Goal: Task Accomplishment & Management: Manage account settings

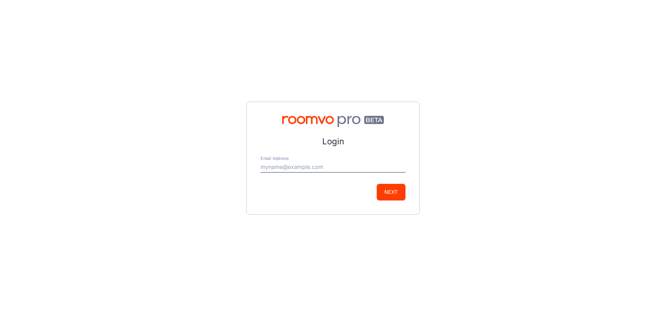
type input "[EMAIL_ADDRESS][DOMAIN_NAME]"
click at [388, 190] on button "Next" at bounding box center [390, 192] width 29 height 17
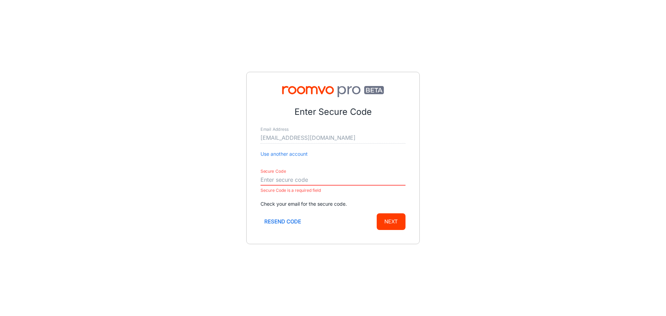
click at [294, 180] on input "Secure Code" at bounding box center [332, 179] width 145 height 11
paste input "601263"
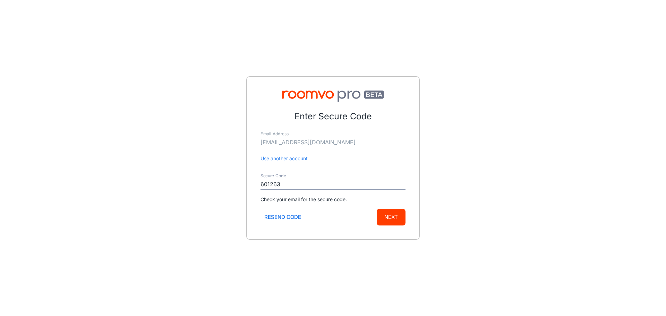
type input "601263"
click at [400, 216] on button "Next" at bounding box center [390, 217] width 29 height 17
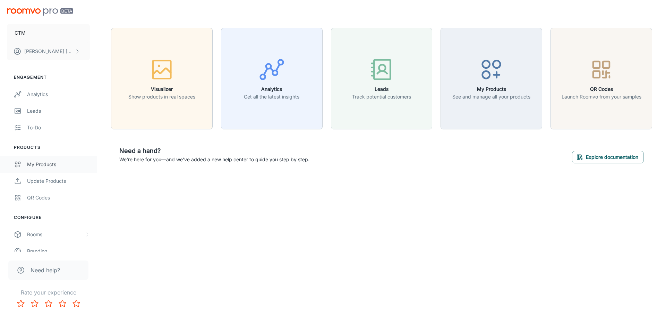
click at [41, 167] on div "My Products" at bounding box center [58, 165] width 63 height 8
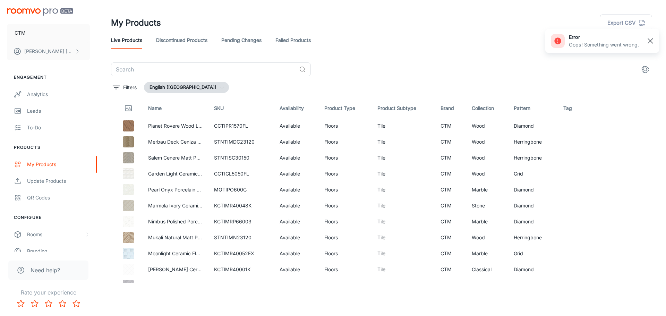
click at [647, 38] on rect "button" at bounding box center [650, 41] width 8 height 8
click at [174, 85] on button "English ([GEOGRAPHIC_DATA])" at bounding box center [186, 87] width 85 height 11
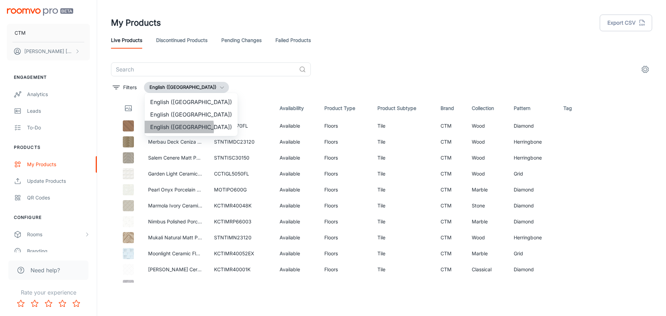
click at [167, 128] on li "English ([GEOGRAPHIC_DATA])" at bounding box center [191, 127] width 93 height 12
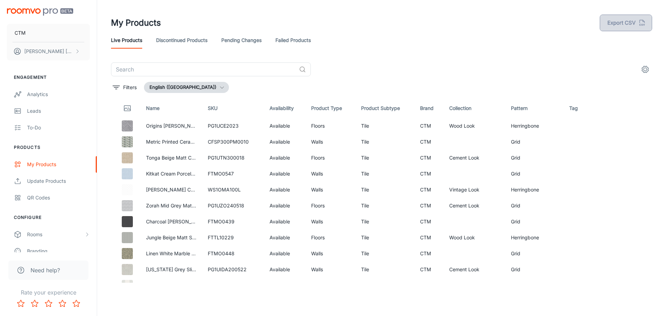
click at [621, 19] on button "Export CSV" at bounding box center [625, 23] width 52 height 17
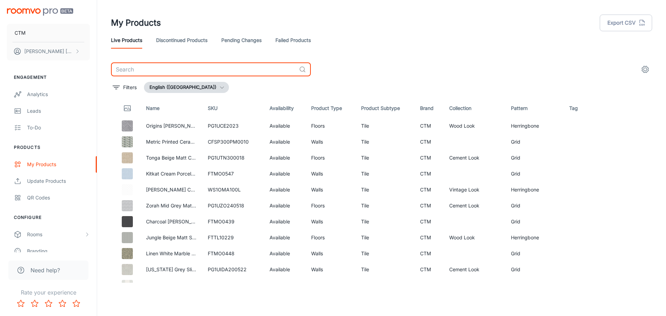
click at [156, 65] on input "text" at bounding box center [203, 69] width 185 height 14
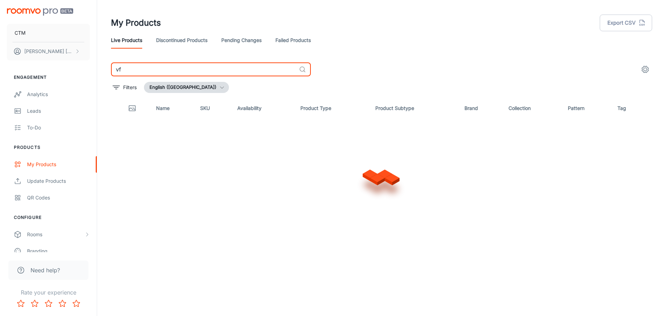
type input "vf"
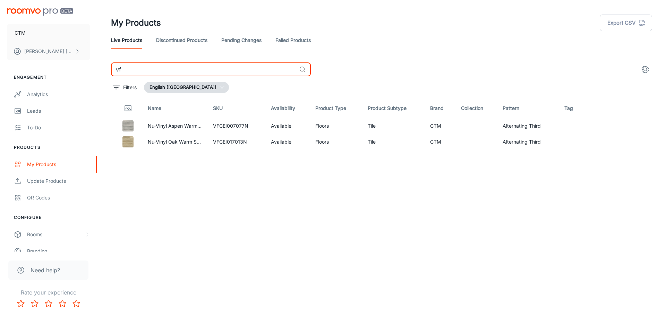
click at [246, 41] on link "Pending Changes" at bounding box center [241, 40] width 40 height 17
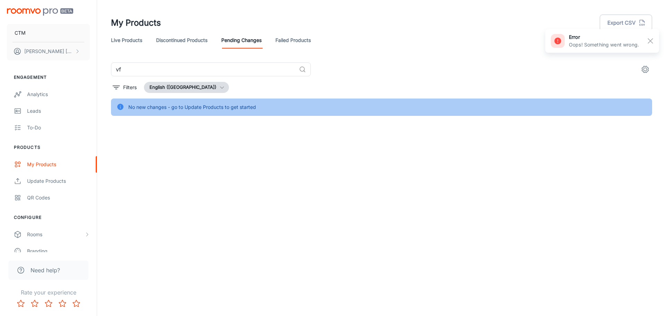
click at [184, 87] on button "English ([GEOGRAPHIC_DATA])" at bounding box center [186, 87] width 85 height 11
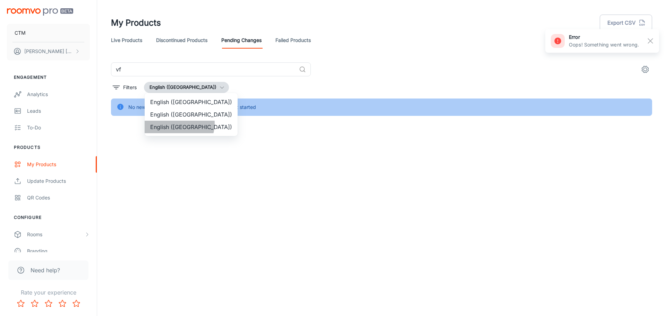
click at [177, 123] on li "English ([GEOGRAPHIC_DATA])" at bounding box center [191, 127] width 93 height 12
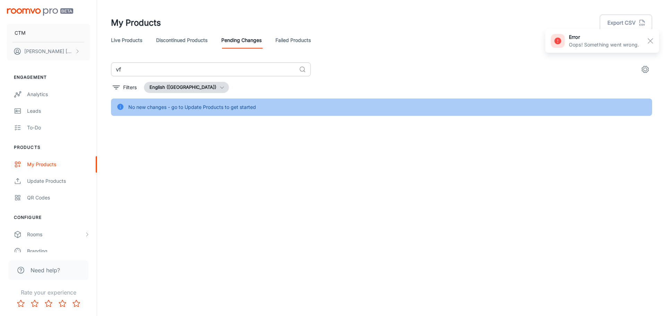
click at [178, 67] on input "vf" at bounding box center [203, 69] width 185 height 14
click at [297, 43] on link "Failed Products" at bounding box center [292, 40] width 35 height 17
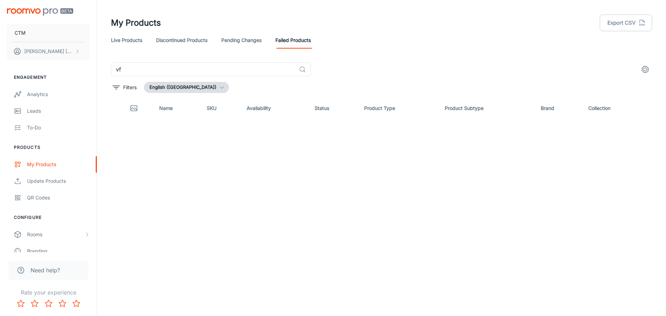
click at [188, 83] on button "English ([GEOGRAPHIC_DATA])" at bounding box center [186, 87] width 85 height 11
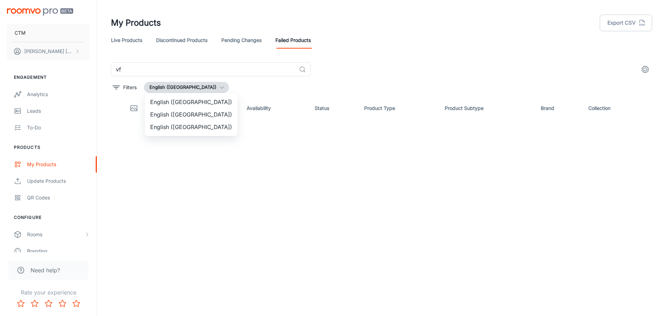
click at [173, 126] on li "English ([GEOGRAPHIC_DATA])" at bounding box center [191, 127] width 93 height 12
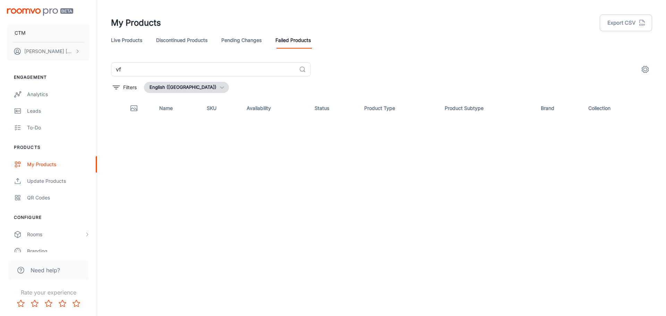
click at [124, 37] on link "Live Products" at bounding box center [126, 40] width 31 height 17
